Goal: Task Accomplishment & Management: Manage account settings

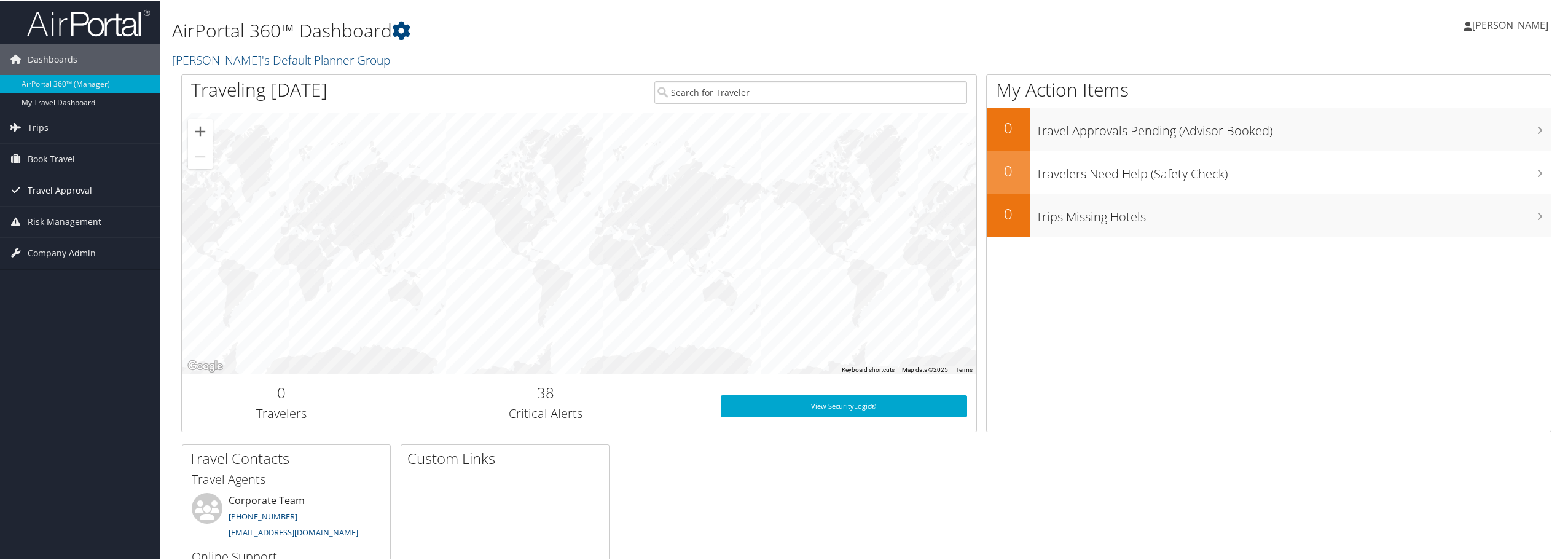
click at [81, 192] on span "Travel Approval" at bounding box center [59, 190] width 65 height 31
click at [87, 238] on link "Approved Trips" at bounding box center [80, 233] width 160 height 19
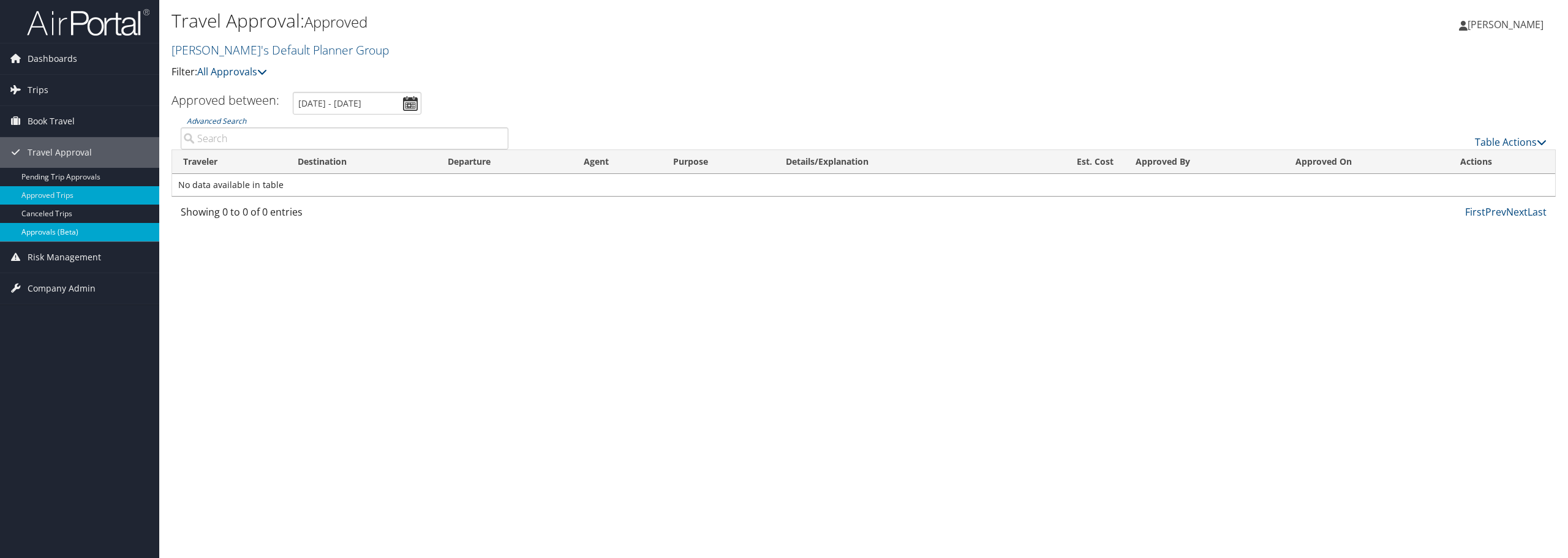
click at [90, 228] on link "Approvals (Beta)" at bounding box center [80, 232] width 159 height 18
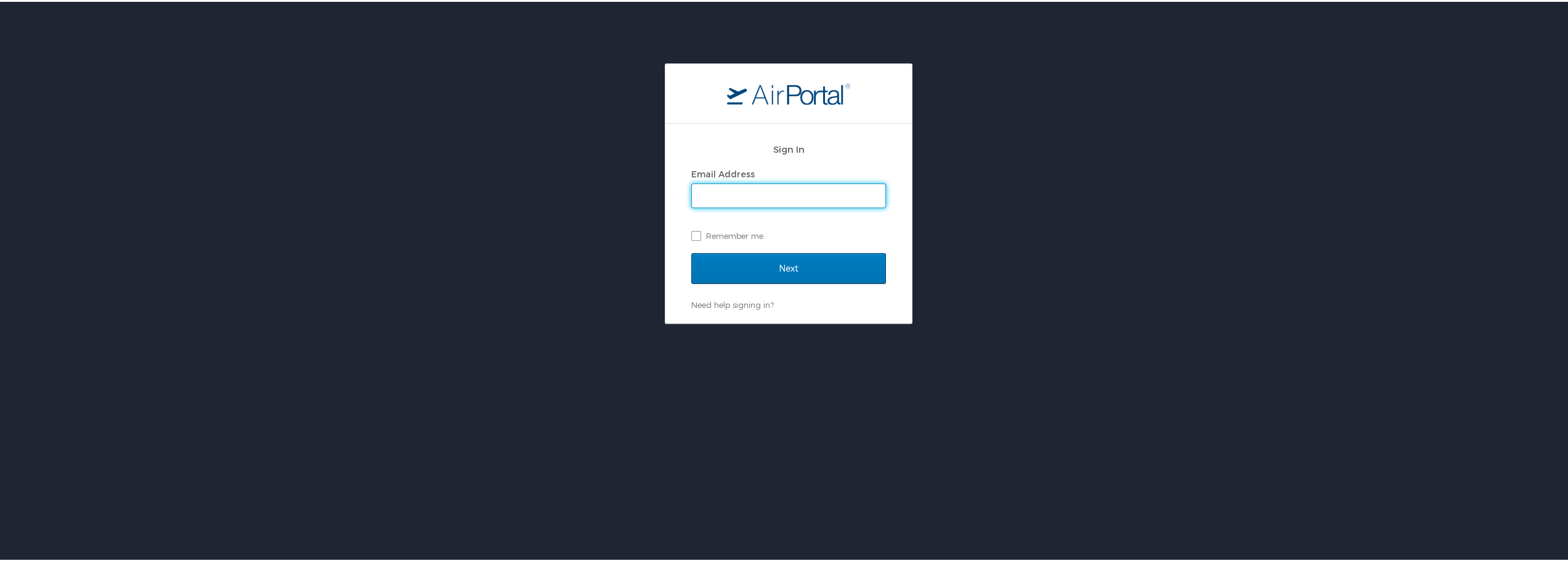
type input "jaclyn.devries@magna.com"
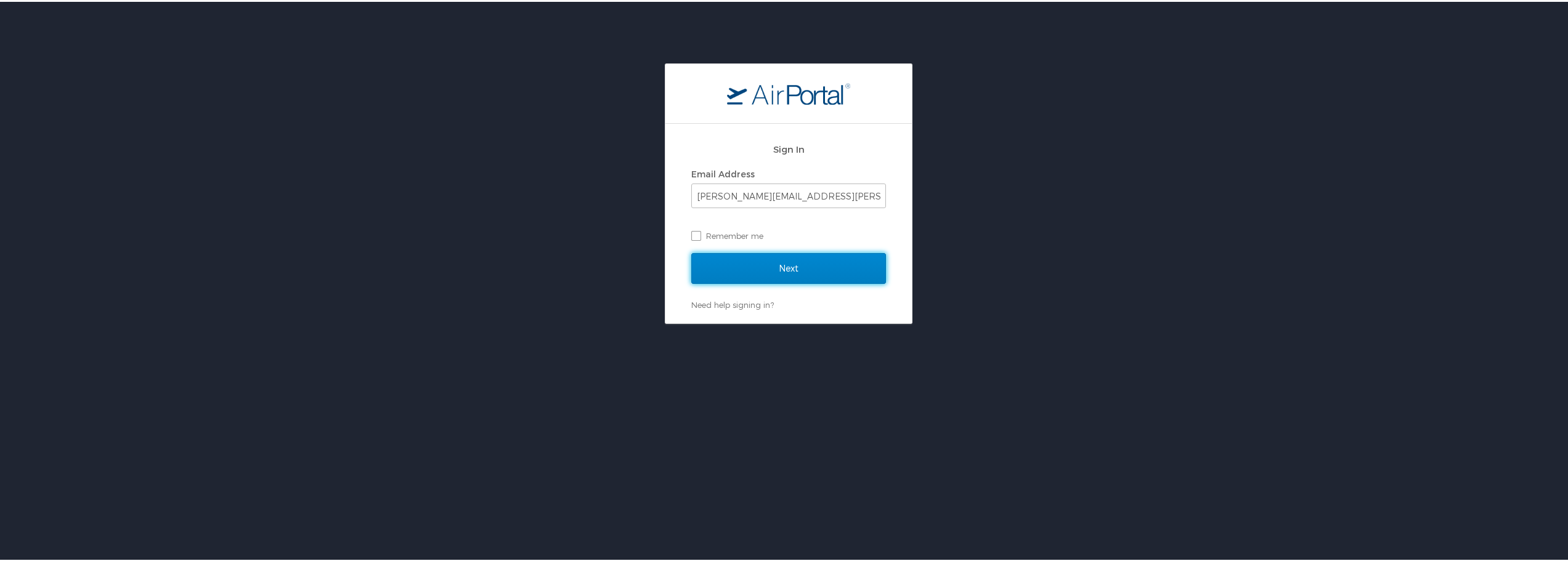
click at [766, 266] on input "Next" at bounding box center [788, 267] width 195 height 31
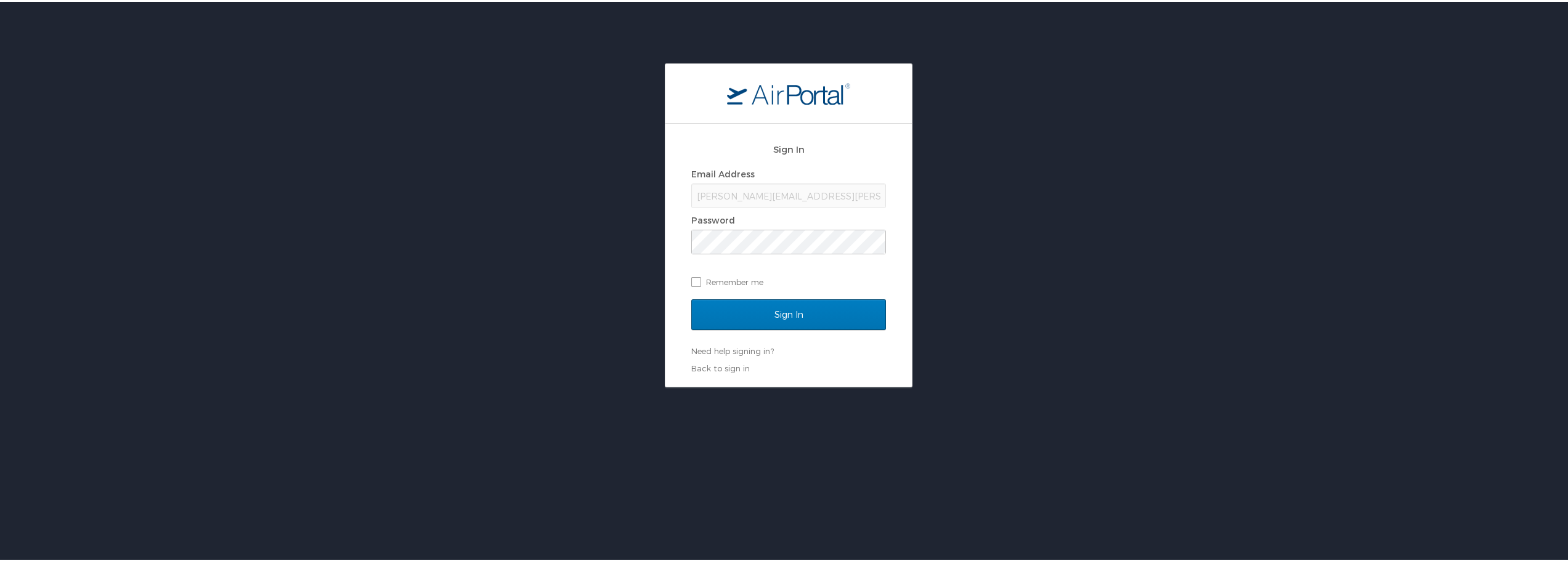
click at [767, 333] on div "Sign In" at bounding box center [788, 321] width 195 height 46
click at [770, 323] on input "Sign In" at bounding box center [788, 313] width 195 height 31
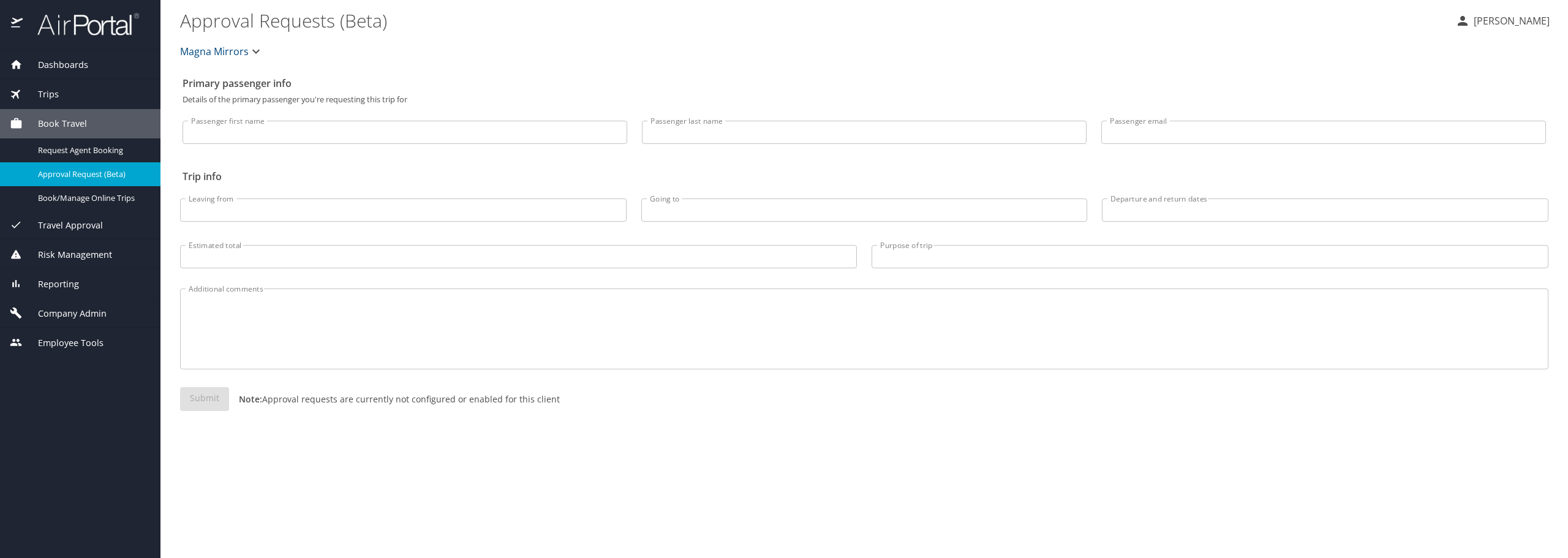
select select "US"
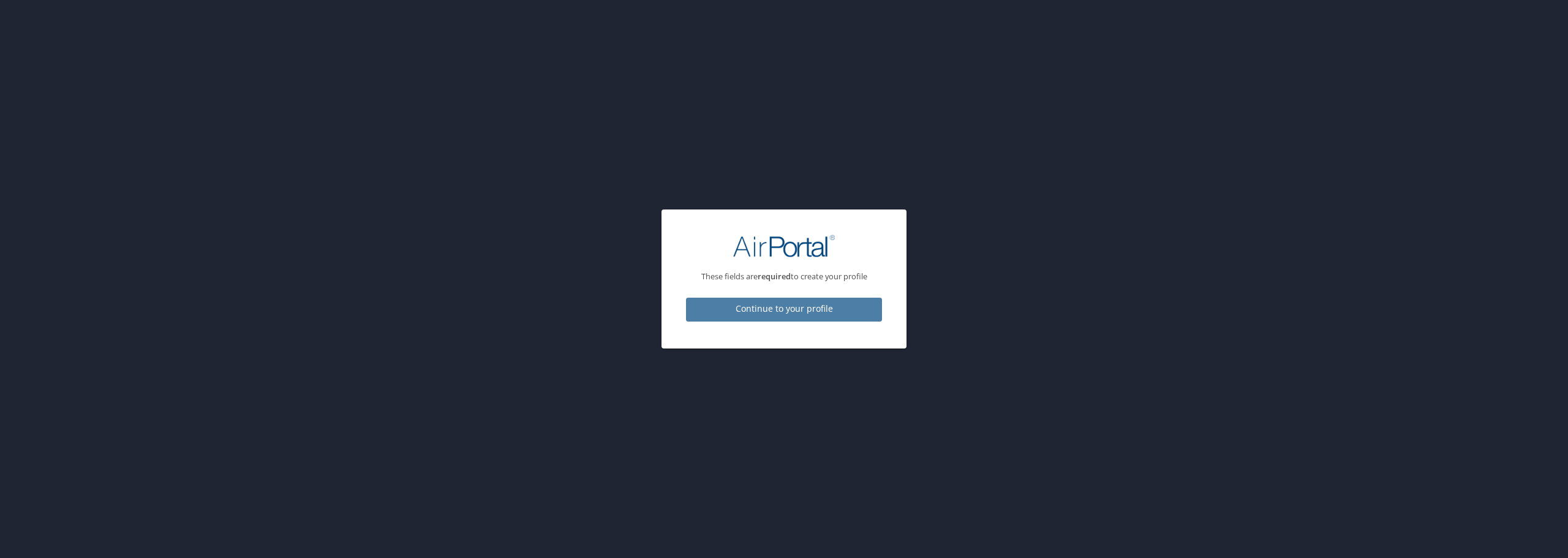
click at [796, 312] on span "Continue to your profile" at bounding box center [784, 309] width 177 height 15
select select "US"
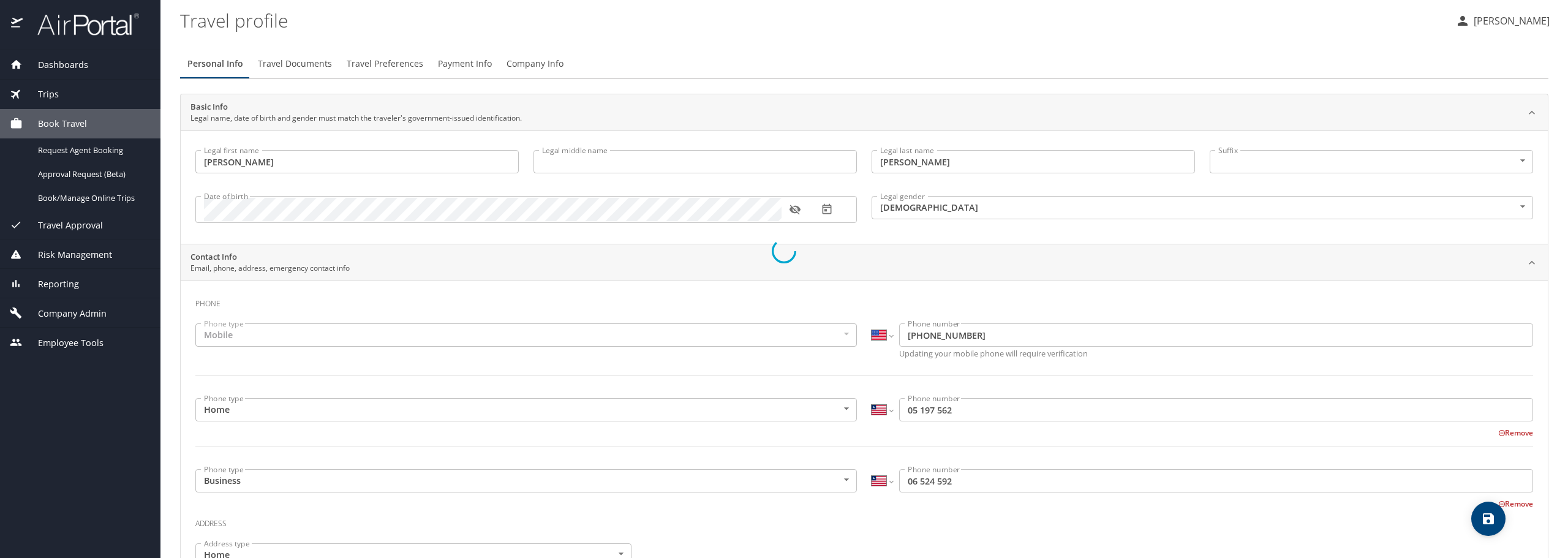
select select "US"
select select "LR"
click at [50, 93] on span "Trips" at bounding box center [41, 94] width 36 height 13
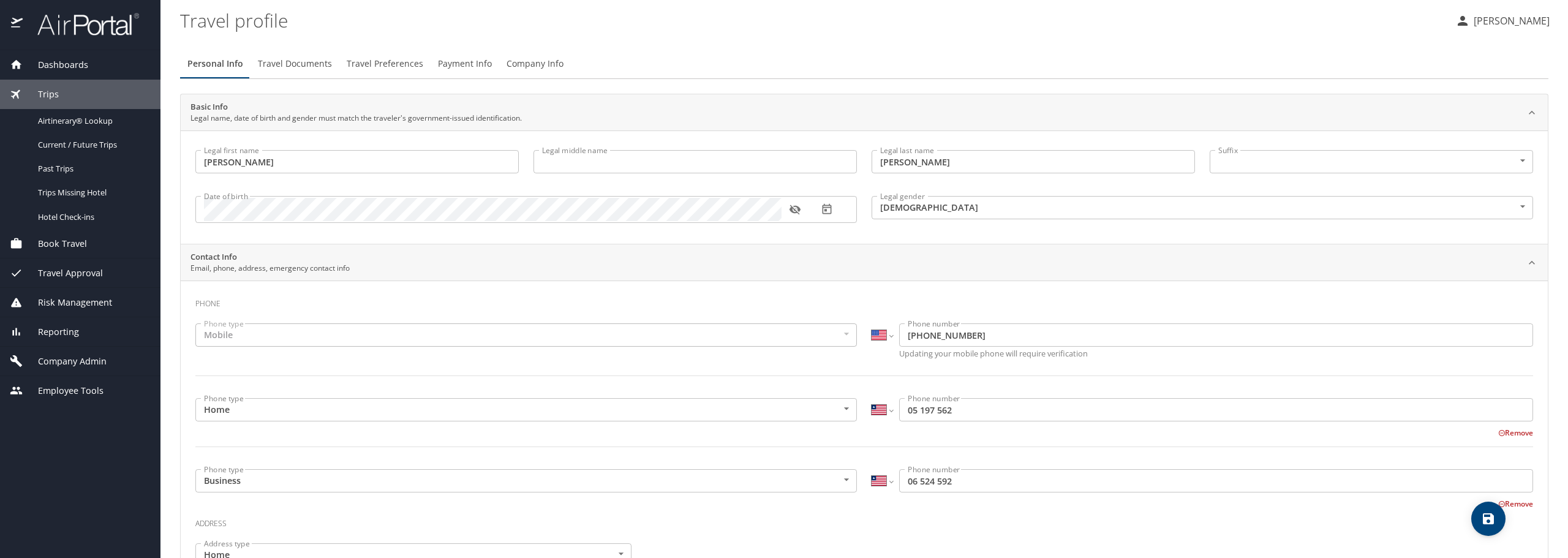
click at [82, 267] on span "Travel Approval" at bounding box center [63, 273] width 80 height 13
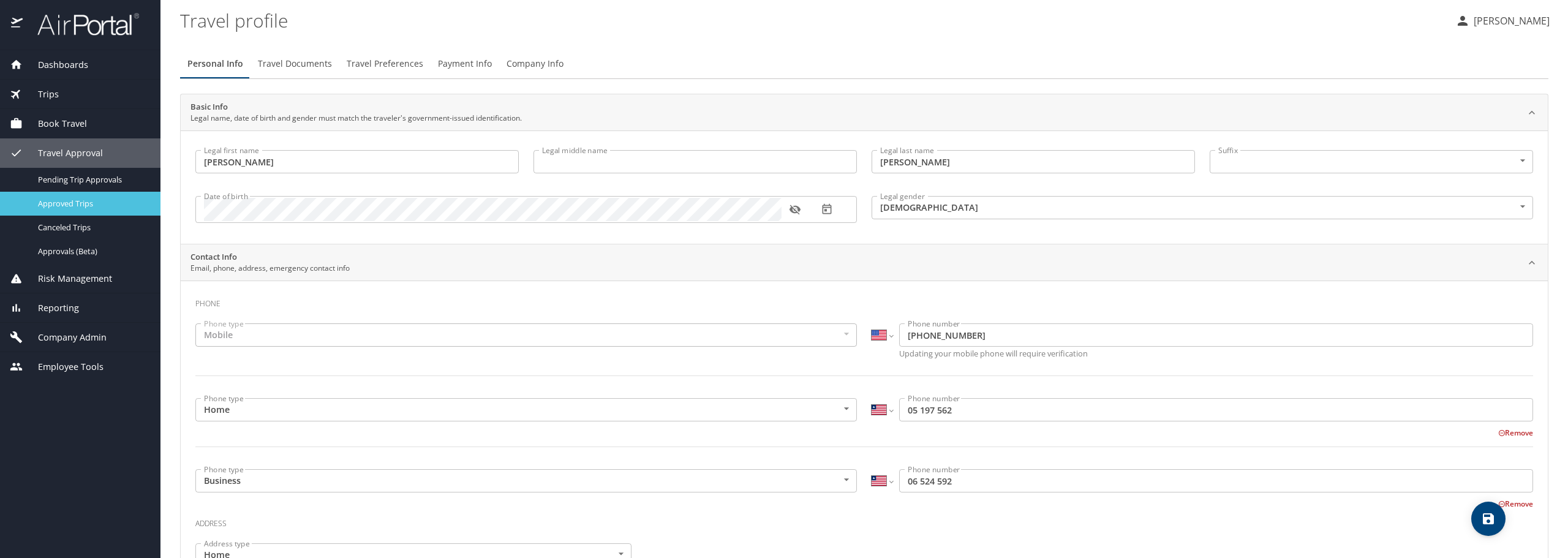
click at [115, 206] on span "Approved Trips" at bounding box center [92, 203] width 108 height 11
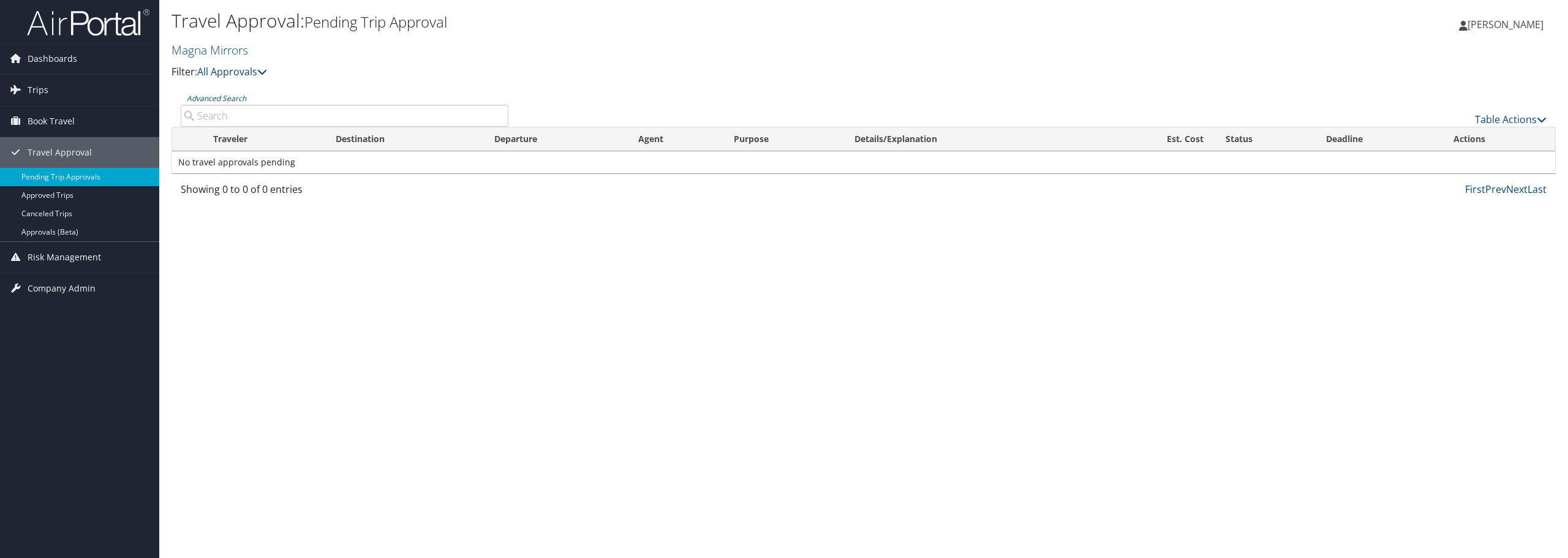
click at [1514, 24] on span "Jaclyn Devries" at bounding box center [1505, 24] width 76 height 13
click at [1503, 43] on div "Jaclyn Devries Jaclyn Devries My Settings Travel Agency Contacts View Travel Pr…" at bounding box center [1307, 30] width 523 height 47
click at [1513, 27] on span "Jaclyn Devries" at bounding box center [1505, 24] width 76 height 13
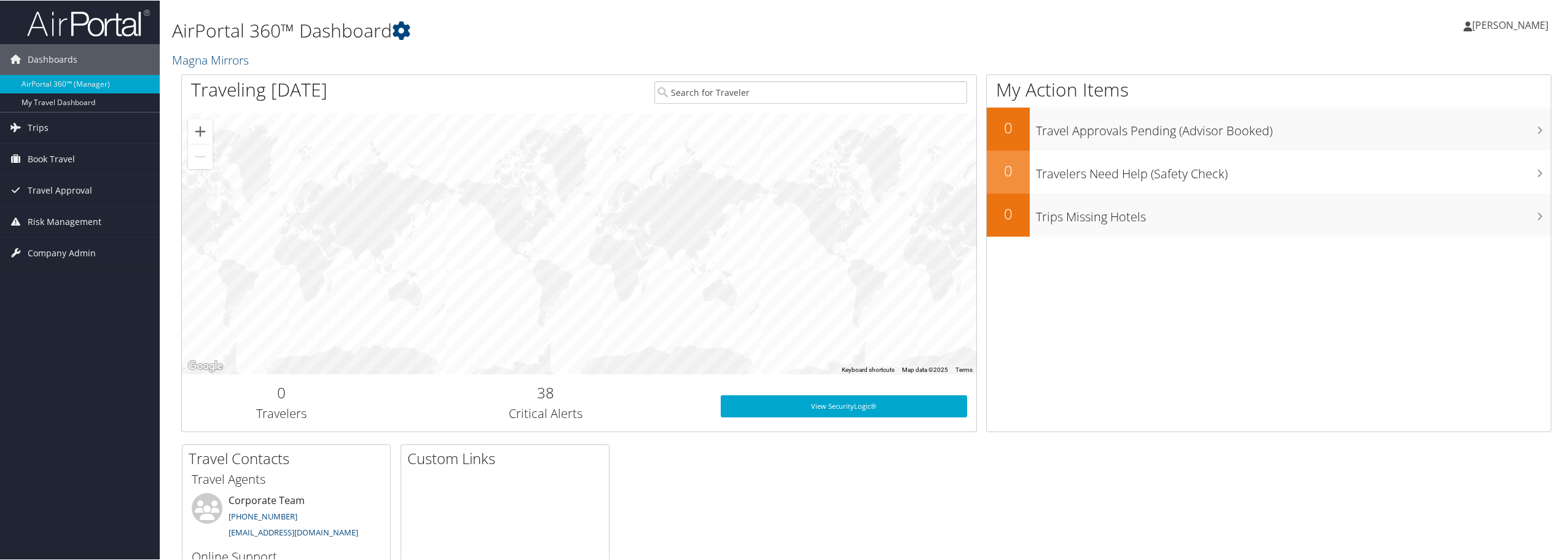
click at [1487, 10] on link "Jaclyn Devries" at bounding box center [1512, 25] width 97 height 37
click at [1470, 112] on link "View Travel Profile" at bounding box center [1478, 109] width 137 height 21
